Goal: Task Accomplishment & Management: Use online tool/utility

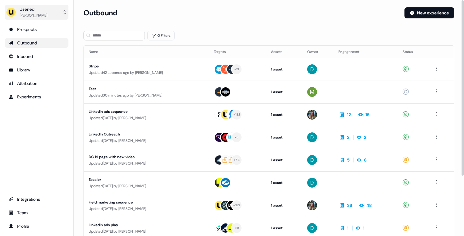
click at [59, 9] on button "Userled Yves Adam" at bounding box center [36, 12] width 63 height 15
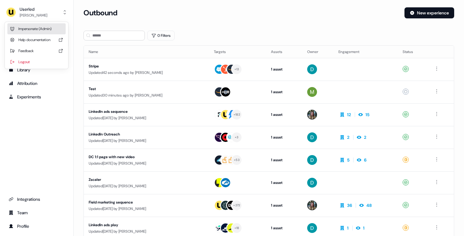
click at [49, 26] on div "Impersonate (Admin)" at bounding box center [36, 28] width 58 height 11
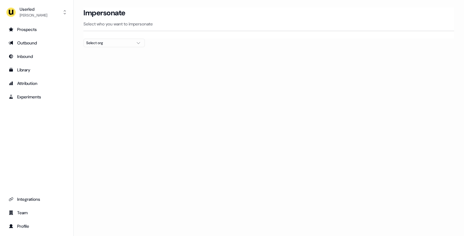
click at [105, 42] on div "Select org" at bounding box center [109, 43] width 46 height 6
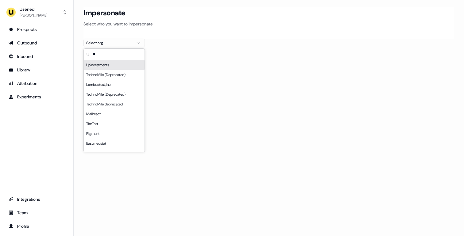
type input "*"
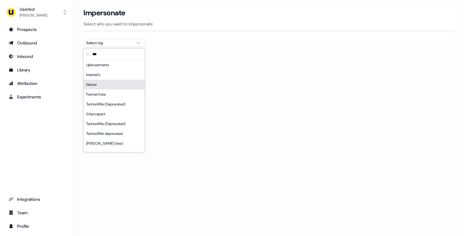
type input "***"
click at [98, 84] on div "Netnut" at bounding box center [114, 85] width 61 height 10
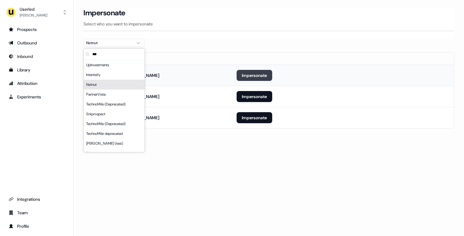
click at [257, 77] on button "Impersonate" at bounding box center [254, 75] width 36 height 11
